Goal: Transaction & Acquisition: Purchase product/service

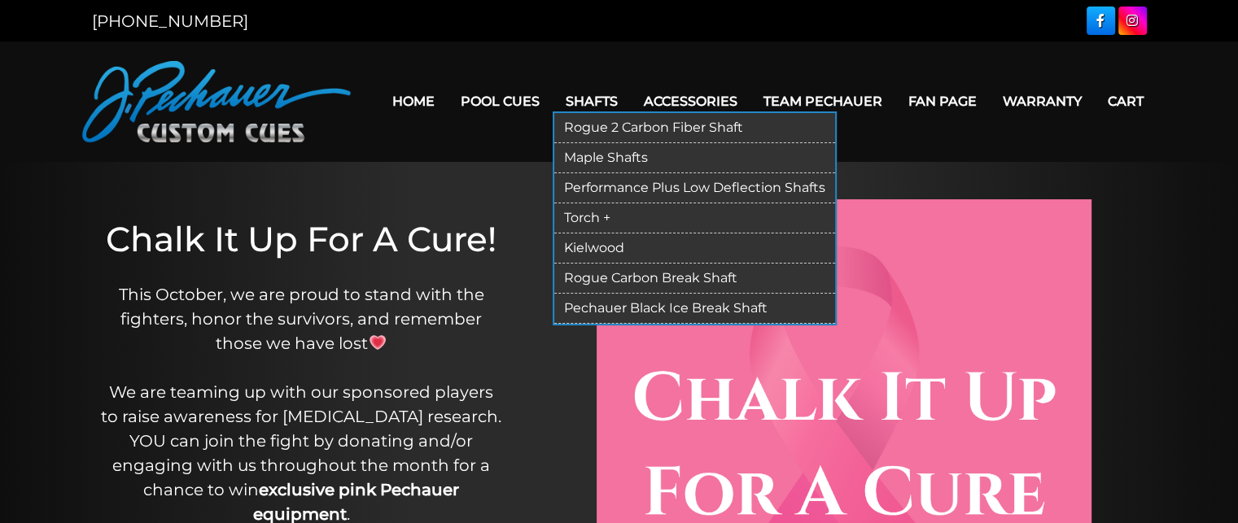
click at [625, 132] on link "Rogue 2 Carbon Fiber Shaft" at bounding box center [694, 128] width 281 height 30
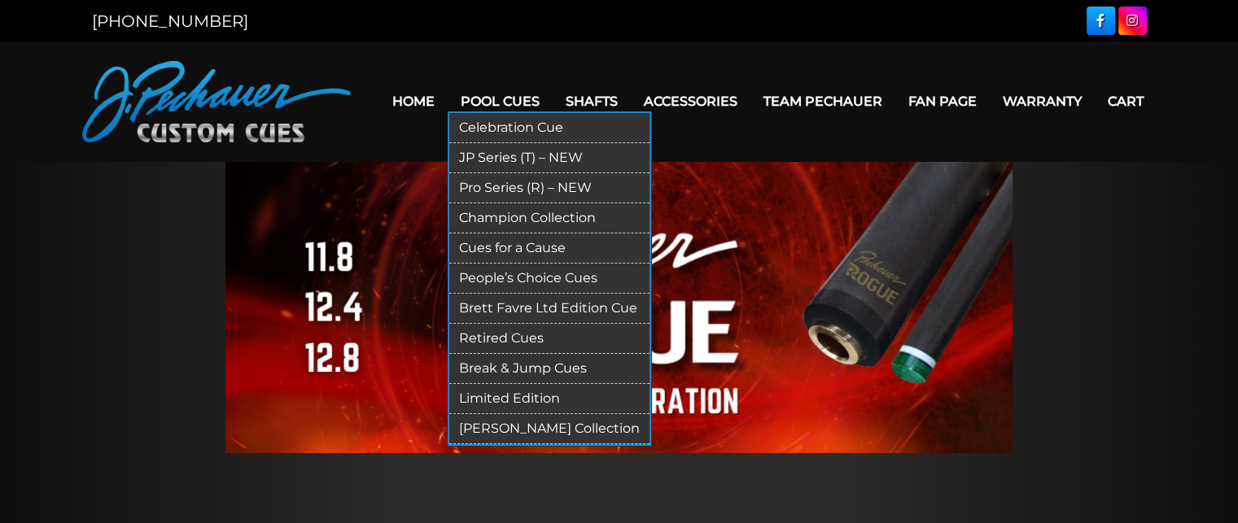
click at [513, 187] on link "Pro Series (R) – NEW" at bounding box center [549, 188] width 200 height 30
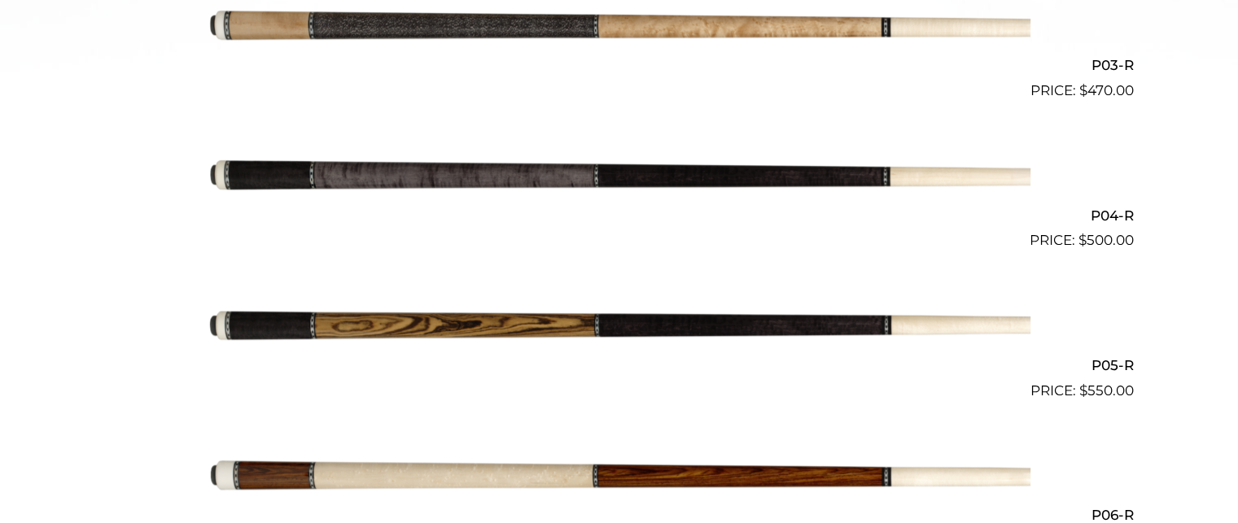
scroll to position [867, 0]
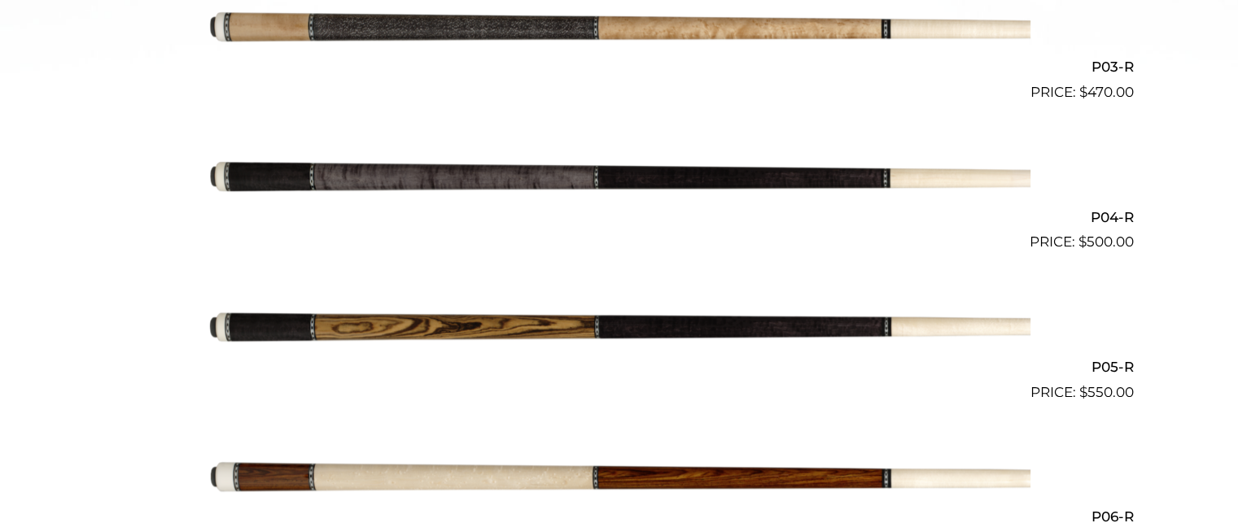
click at [609, 191] on img at bounding box center [619, 178] width 822 height 137
